Goal: Entertainment & Leisure: Consume media (video, audio)

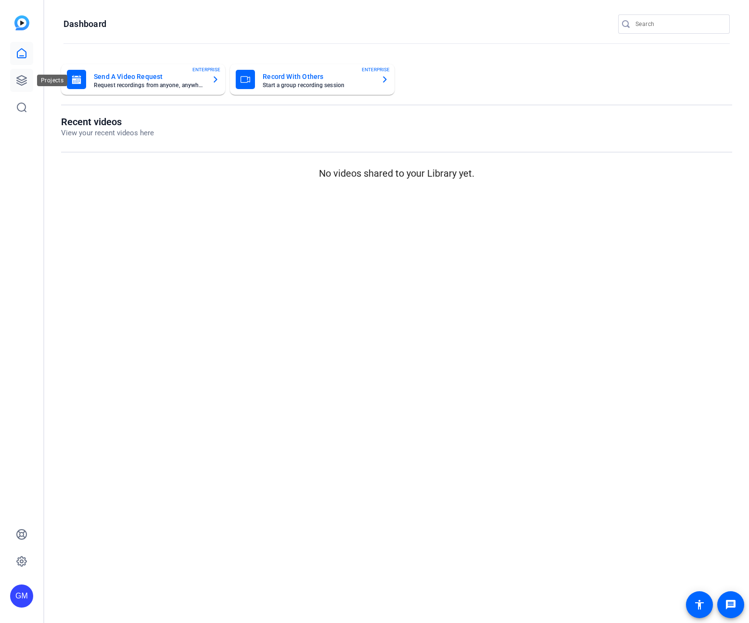
click at [12, 77] on link at bounding box center [21, 80] width 23 height 23
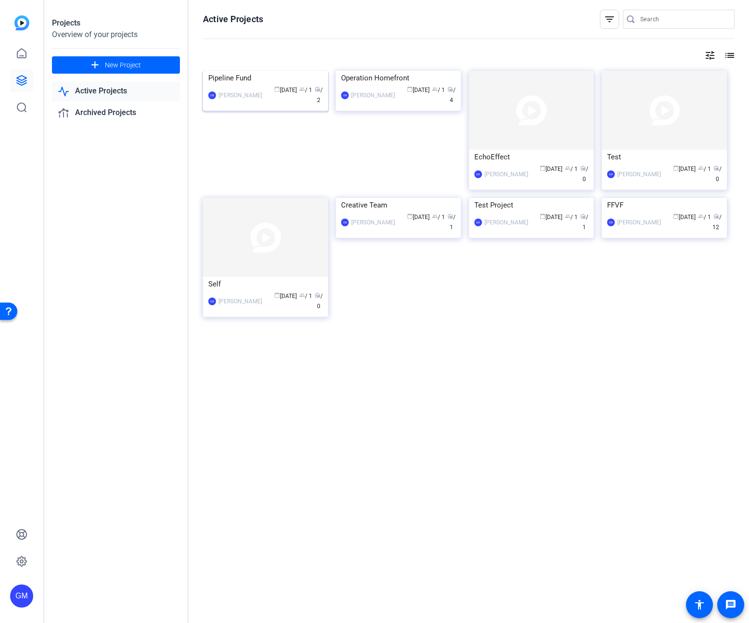
click at [276, 71] on img at bounding box center [265, 71] width 125 height 0
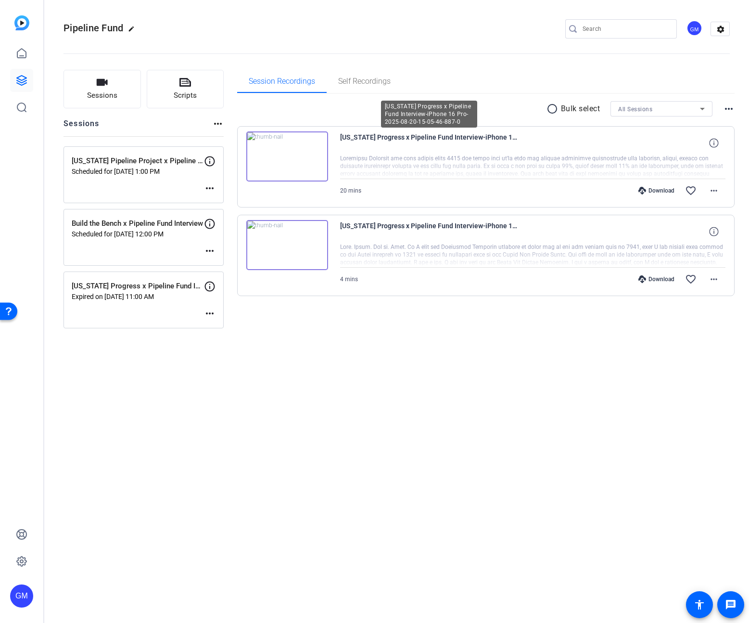
click at [429, 141] on span "[US_STATE] Progress x Pipeline Fund Interview-iPhone 16 Pro-2025-08-20-15-05-46…" at bounding box center [429, 142] width 178 height 23
click at [301, 161] on img at bounding box center [287, 156] width 82 height 50
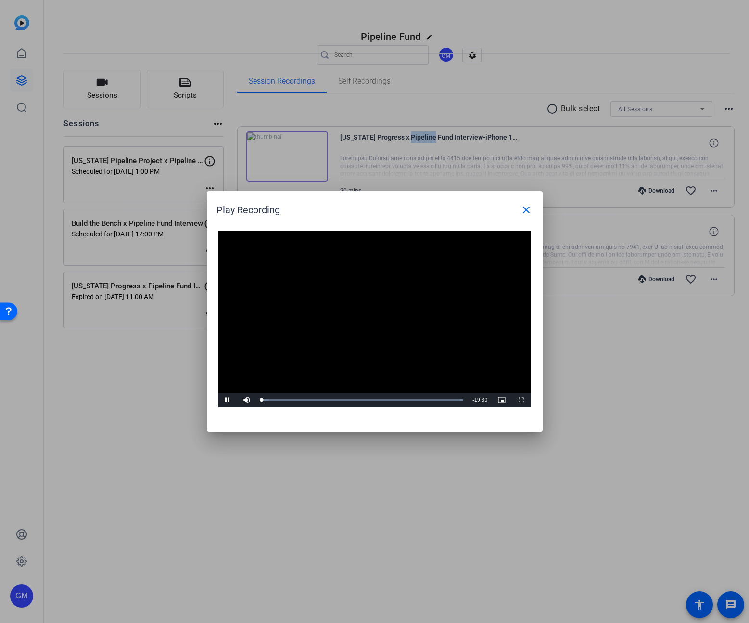
click at [353, 311] on video "Video Player" at bounding box center [374, 319] width 313 height 176
drag, startPoint x: 523, startPoint y: 399, endPoint x: 530, endPoint y: 462, distance: 62.4
click at [523, 400] on span "Video Player" at bounding box center [521, 400] width 19 height 0
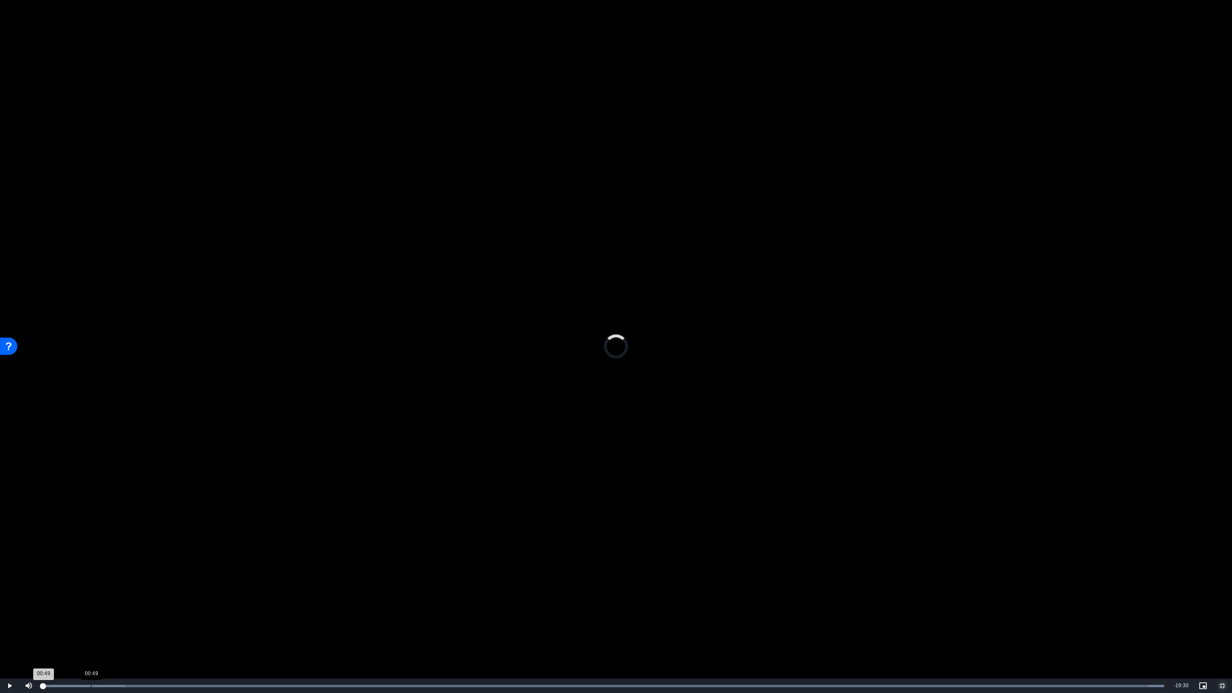
click at [90, 622] on div "Loaded : 100.00% 00:49 00:49" at bounding box center [604, 686] width 1131 height 14
drag, startPoint x: 94, startPoint y: 685, endPoint x: 25, endPoint y: 685, distance: 69.3
click at [23, 622] on div "Play Mute Current Time 0:00 / Duration 19:30 Loaded : 100.00% 00:00 00:00 Strea…" at bounding box center [616, 686] width 1232 height 14
click at [9, 622] on span "Video Player" at bounding box center [9, 686] width 19 height 0
click at [8, 622] on span "Video Player" at bounding box center [9, 686] width 19 height 0
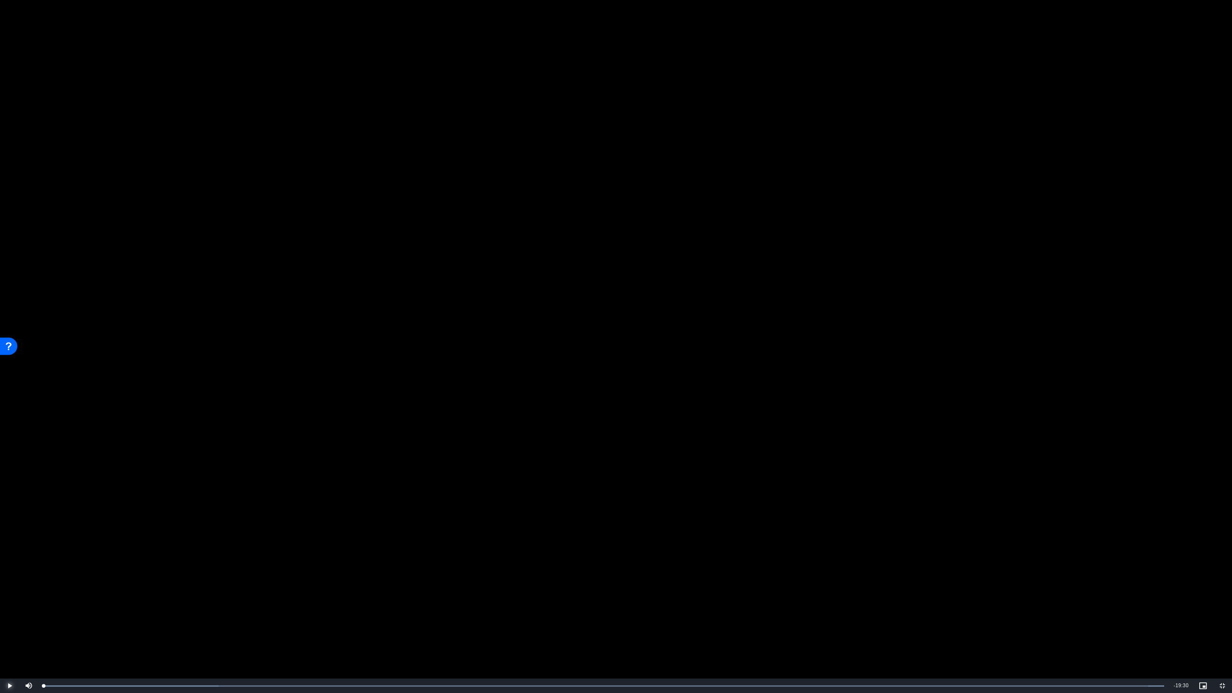
click at [8, 622] on span "Video Player" at bounding box center [9, 686] width 19 height 0
drag, startPoint x: 69, startPoint y: 686, endPoint x: 13, endPoint y: 687, distance: 56.8
click at [13, 622] on div "Play Mute 100% Current Time 0:00 / Duration 19:30 Loaded : 100.00% 00:00 00:00 …" at bounding box center [616, 686] width 1232 height 14
click at [9, 622] on span "Video Player" at bounding box center [9, 686] width 19 height 0
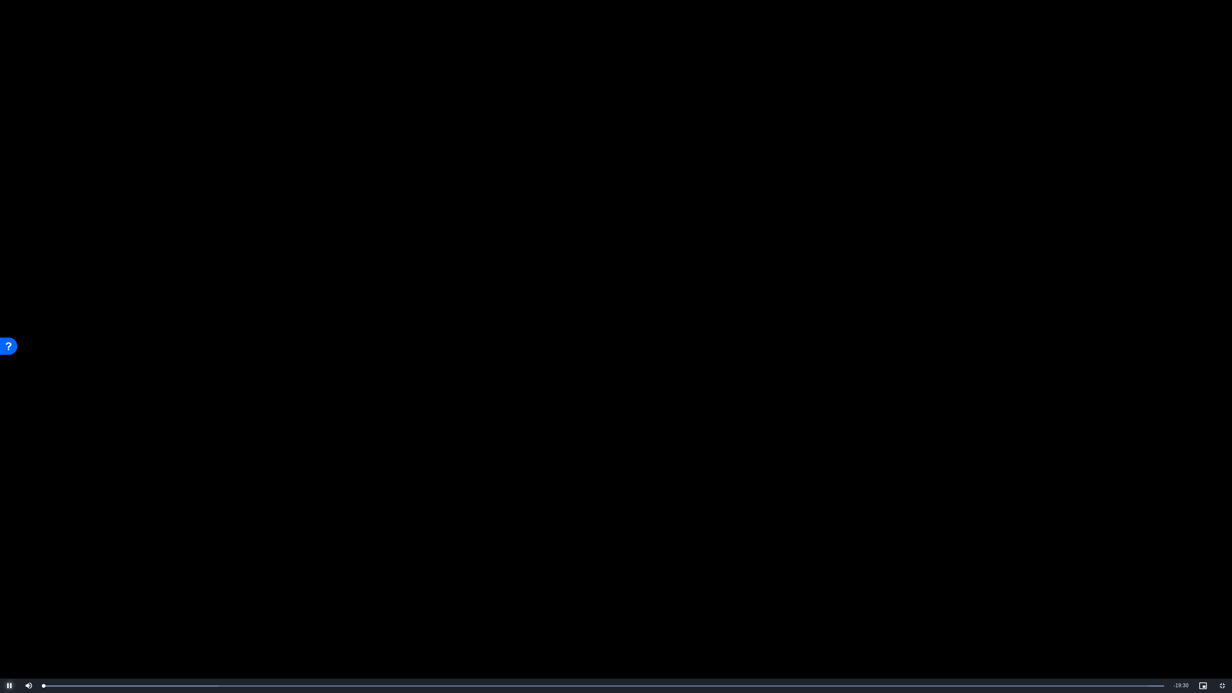
click at [9, 622] on span "Video Player" at bounding box center [9, 686] width 19 height 0
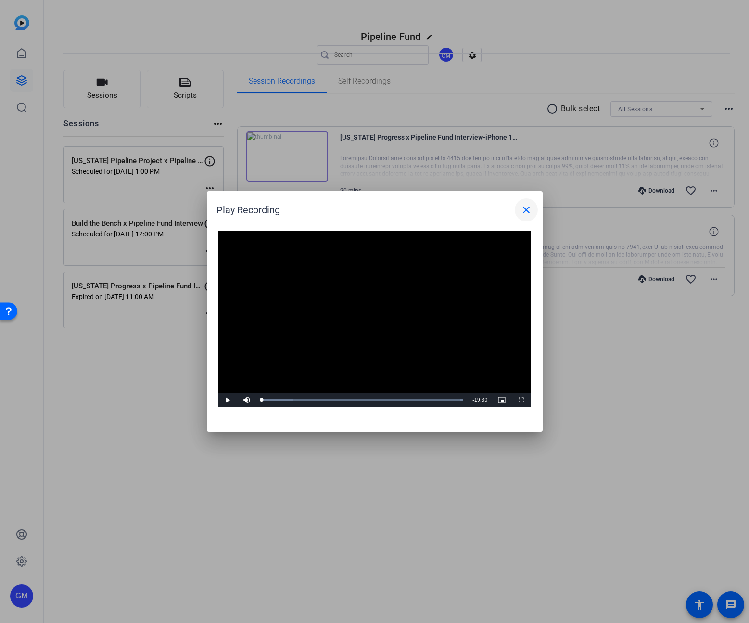
click at [524, 209] on mat-icon "close" at bounding box center [527, 210] width 12 height 12
